Goal: Task Accomplishment & Management: Use online tool/utility

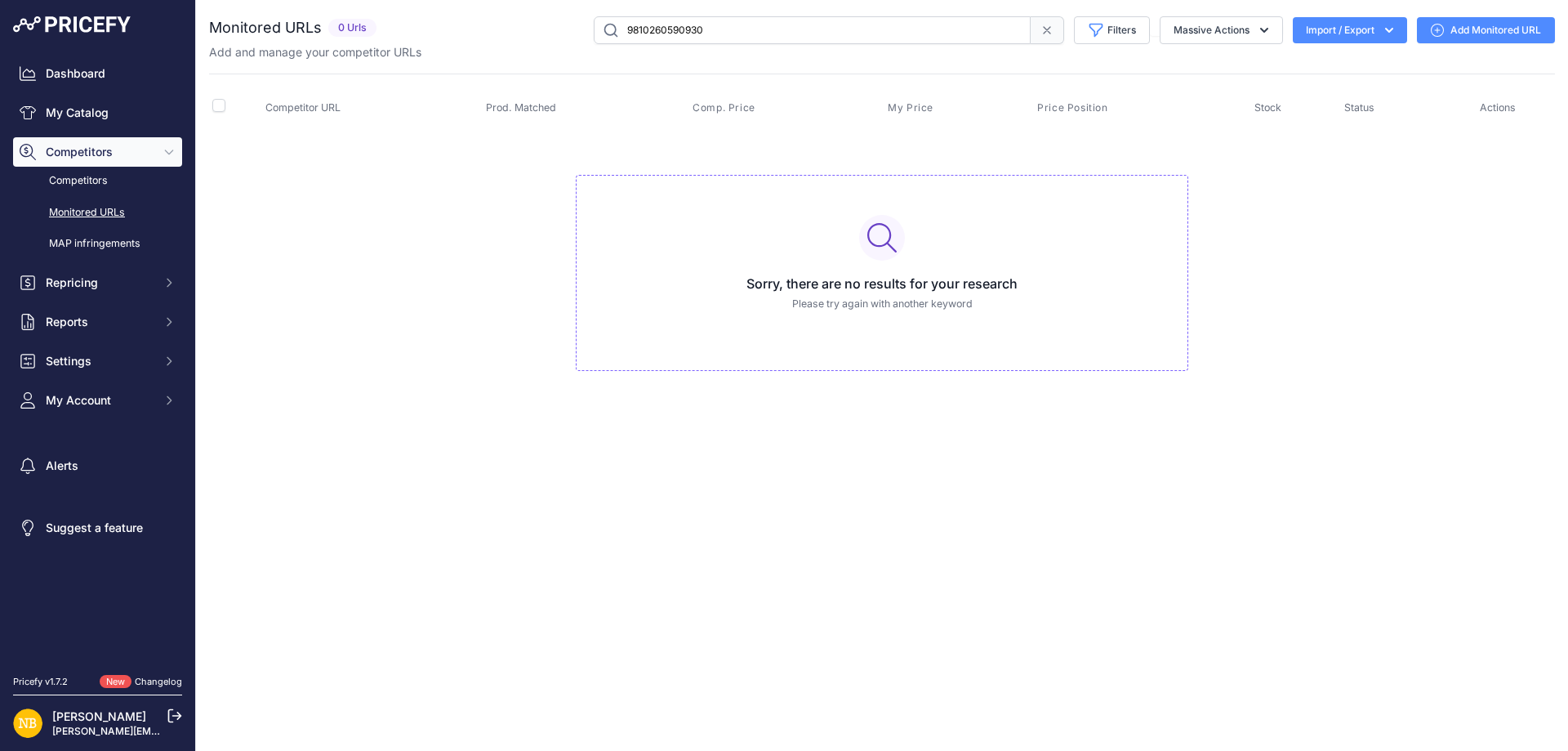
drag, startPoint x: 730, startPoint y: 25, endPoint x: 291, endPoint y: 36, distance: 439.1
click at [291, 36] on div "Monitored URLs 0 Urls" at bounding box center [882, 30] width 1346 height 27
paste input "35317428562"
drag, startPoint x: 713, startPoint y: 16, endPoint x: 528, endPoint y: 15, distance: 185.0
click at [528, 15] on div "You are not connected to the internet. Monitored URLs" at bounding box center [882, 209] width 1346 height 420
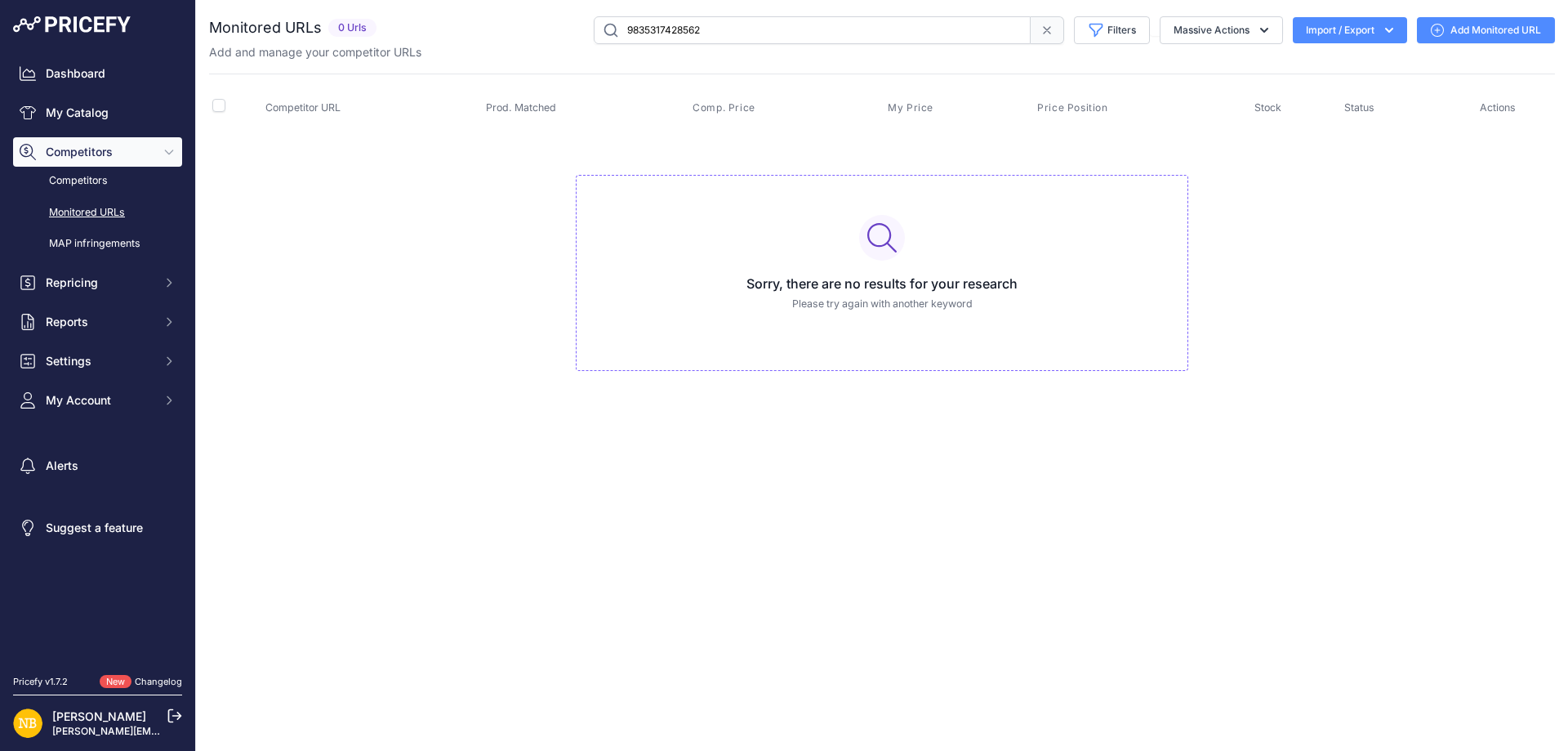
paste input "8444370"
paste input "77205"
drag, startPoint x: 713, startPoint y: 33, endPoint x: 437, endPoint y: 27, distance: 276.1
click at [437, 27] on div "9835318444370 Filters Saved Filters Set None Competitors Products Out Of Stock …" at bounding box center [969, 30] width 1173 height 27
drag, startPoint x: 449, startPoint y: 30, endPoint x: 229, endPoint y: 48, distance: 220.7
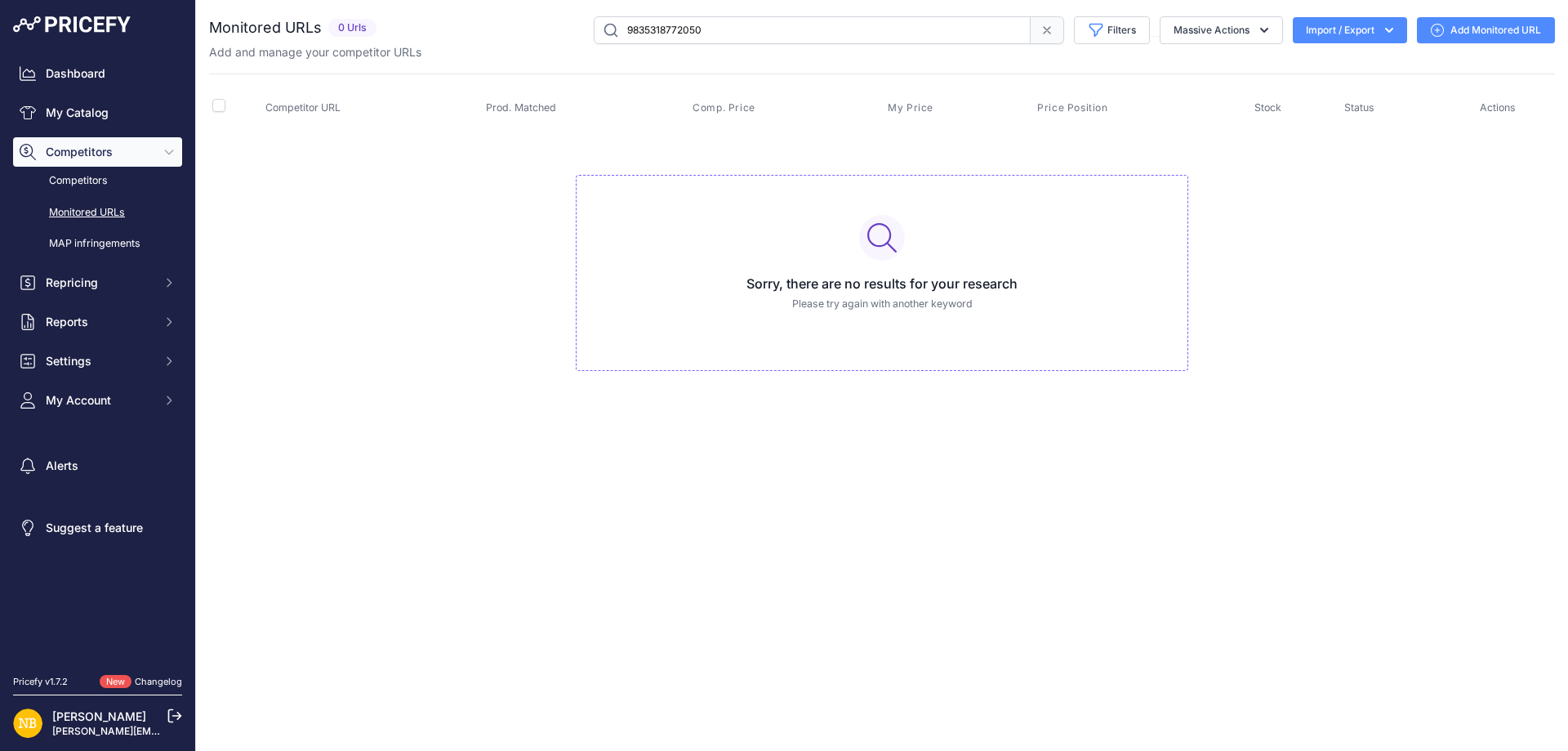
click at [229, 48] on div "Monitored URLs 0 Urls" at bounding box center [882, 38] width 1346 height 44
paste input "703370424658"
type input "9703370424658"
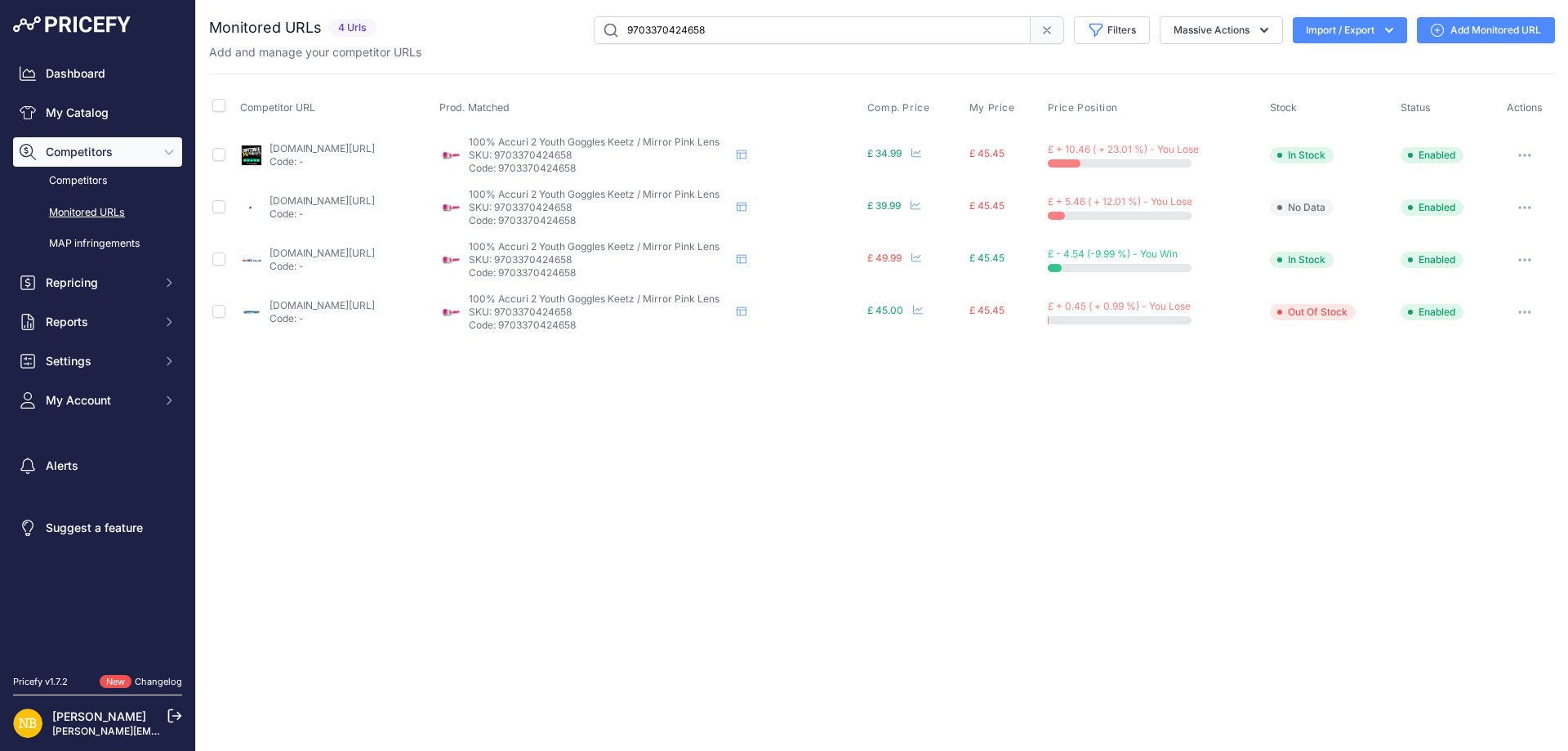
drag, startPoint x: 357, startPoint y: 148, endPoint x: 334, endPoint y: 156, distance: 24.4
